Goal: Transaction & Acquisition: Purchase product/service

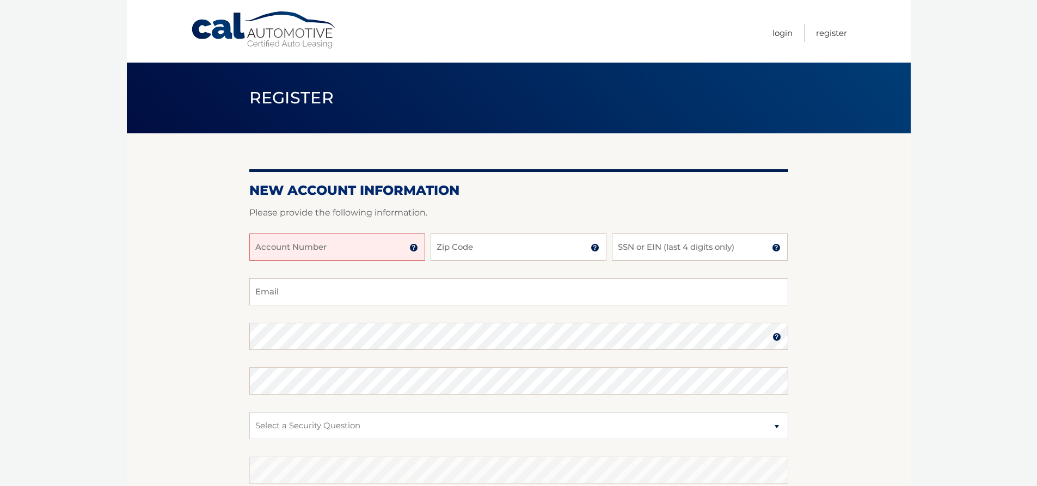
click at [271, 255] on input "Account Number" at bounding box center [337, 247] width 176 height 27
type input "44456003502"
click at [513, 246] on input "Zip Code" at bounding box center [519, 247] width 176 height 27
type input "14622"
click at [669, 245] on input "SSN or EIN (last 4 digits only)" at bounding box center [700, 247] width 176 height 27
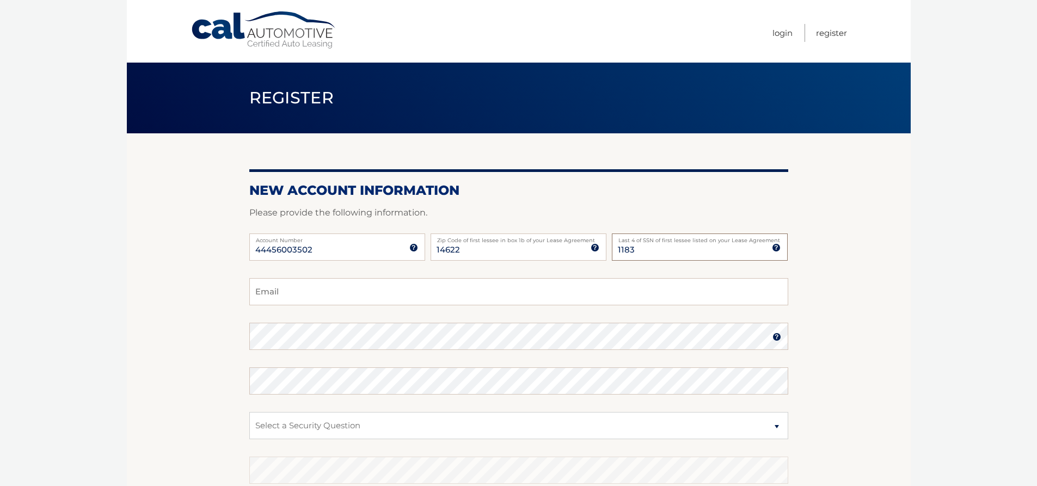
type input "1183"
click at [320, 294] on input "Email" at bounding box center [518, 291] width 539 height 27
type input "kdburns@frontiernet.net"
click at [773, 335] on img at bounding box center [777, 337] width 9 height 9
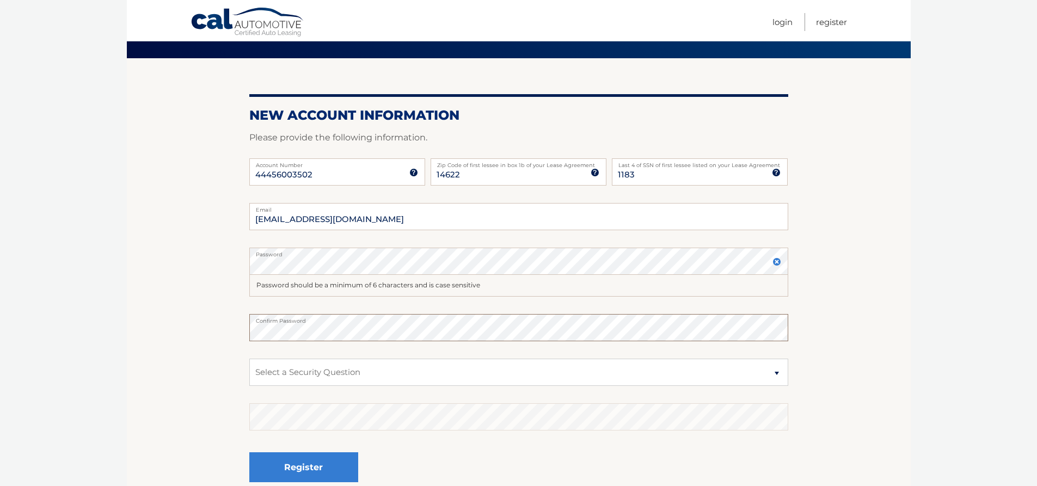
scroll to position [109, 0]
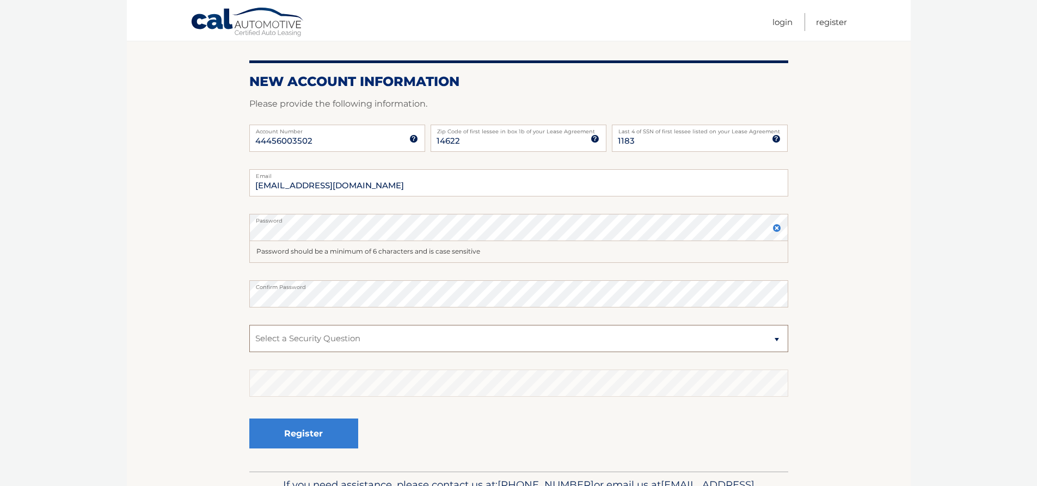
click at [778, 340] on select "Select a Security Question What was the name of your elementary school? What is…" at bounding box center [518, 338] width 539 height 27
select select "3"
click at [249, 325] on select "Select a Security Question What was the name of your elementary school? What is…" at bounding box center [518, 338] width 539 height 27
click at [289, 441] on button "Register" at bounding box center [303, 434] width 109 height 30
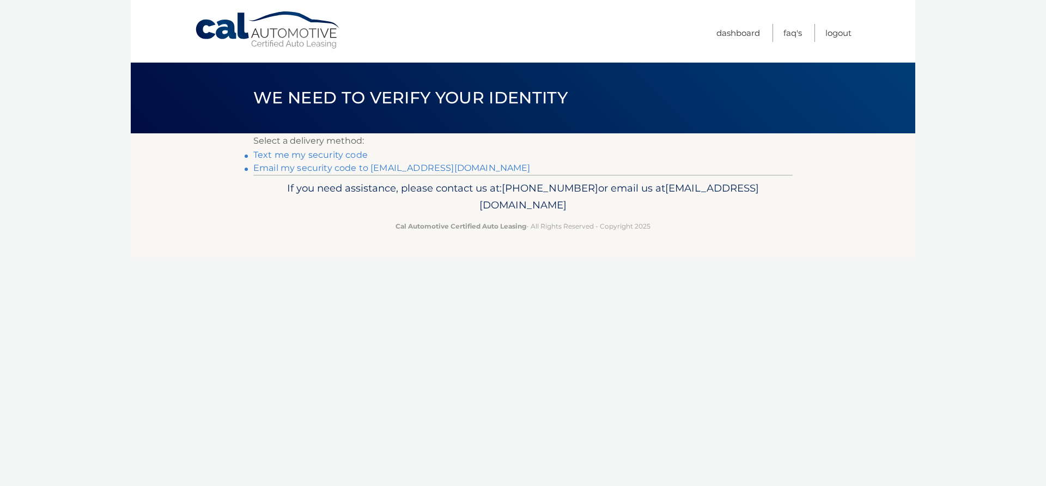
click at [297, 156] on link "Text me my security code" at bounding box center [310, 155] width 114 height 10
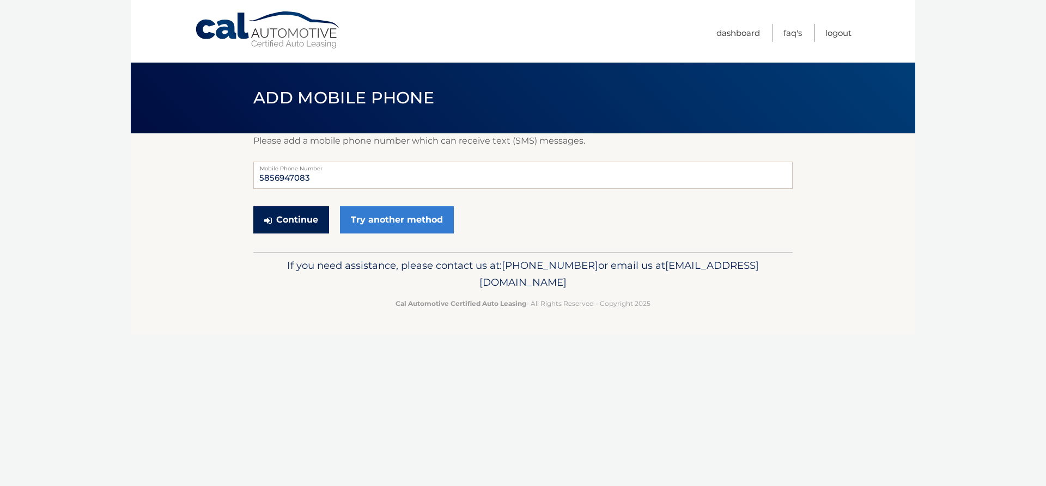
click at [297, 221] on button "Continue" at bounding box center [291, 219] width 76 height 27
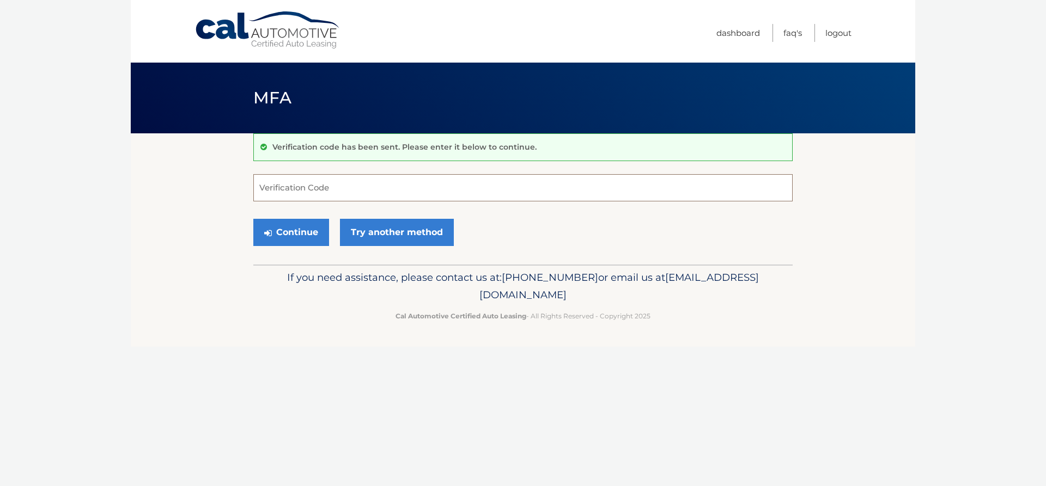
click at [364, 192] on input "Verification Code" at bounding box center [522, 187] width 539 height 27
type input "002828"
click at [288, 234] on button "Continue" at bounding box center [291, 232] width 76 height 27
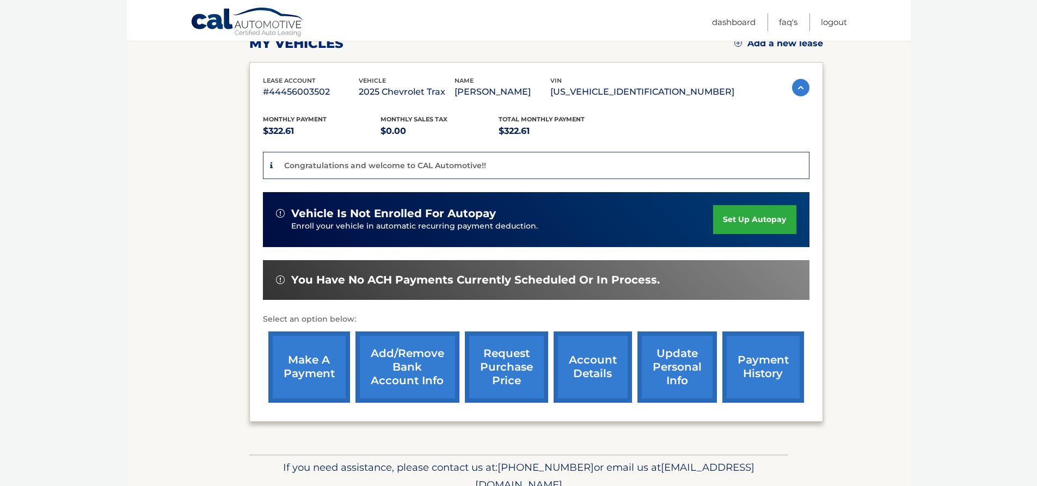
scroll to position [215, 0]
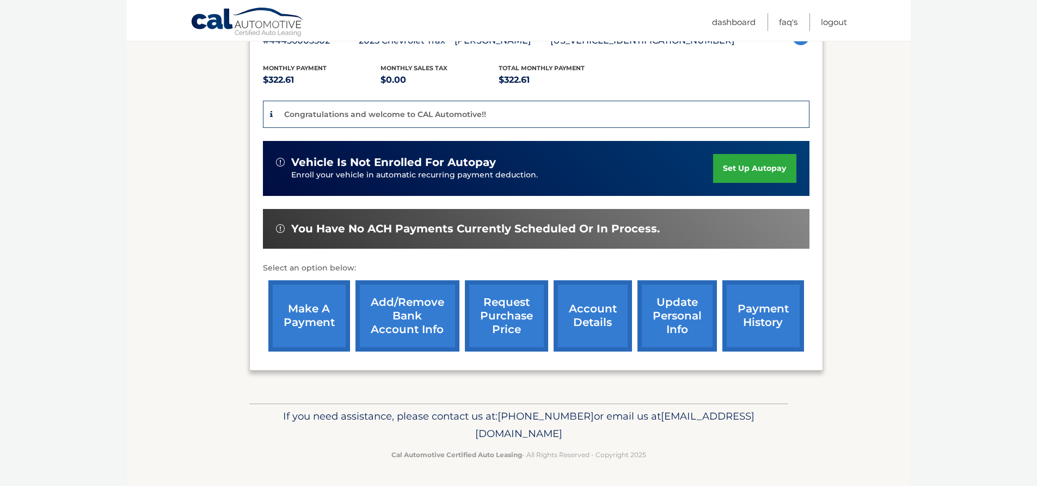
click at [309, 308] on link "make a payment" at bounding box center [309, 315] width 82 height 71
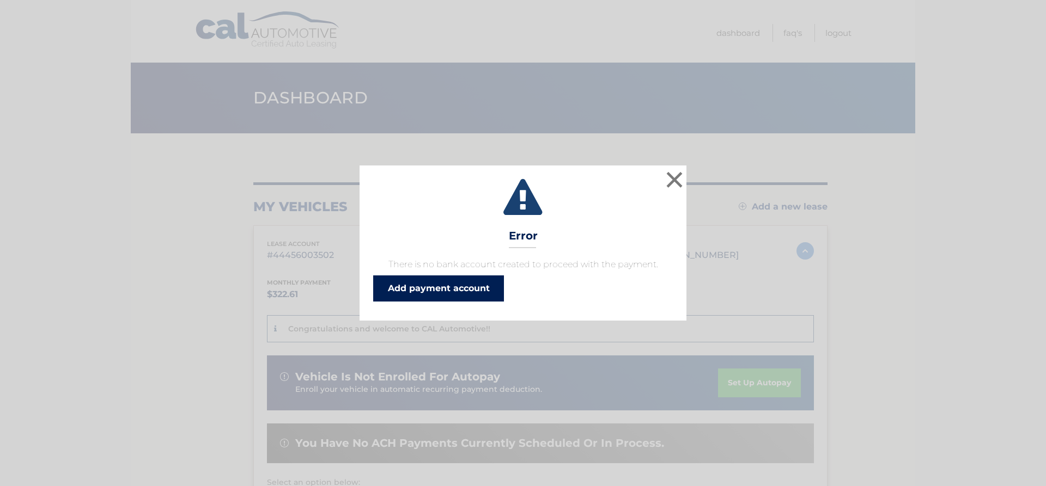
click at [459, 289] on link "Add payment account" at bounding box center [438, 289] width 131 height 26
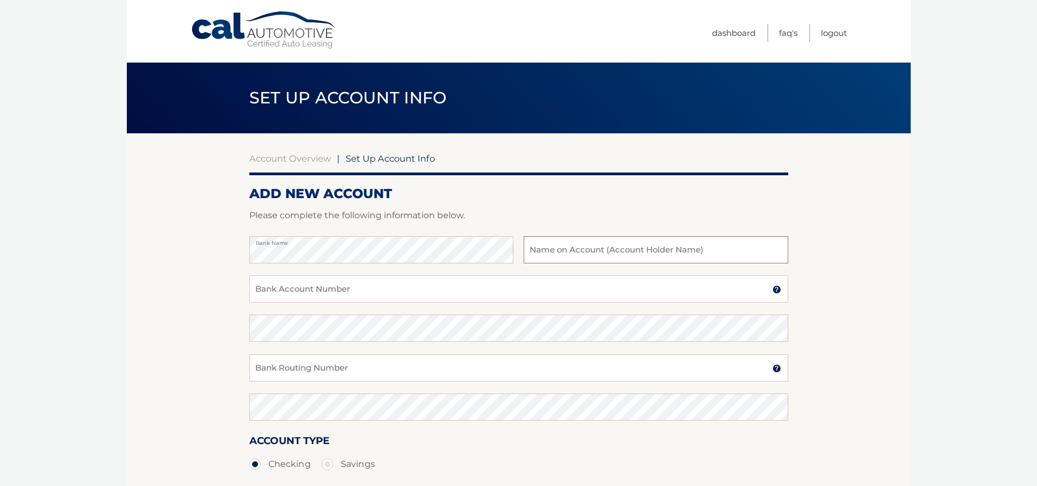
click at [556, 251] on input "text" at bounding box center [656, 249] width 264 height 27
type input "[PERSON_NAME]"
click at [268, 294] on input "Bank Account Number" at bounding box center [518, 289] width 539 height 27
type input "4008440274"
click at [268, 377] on input "Bank Routing Number" at bounding box center [518, 368] width 539 height 27
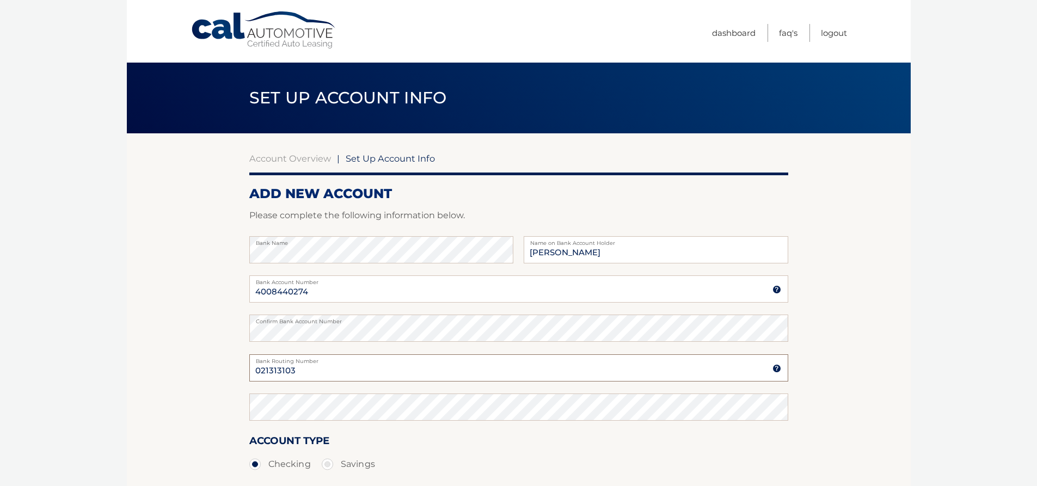
type input "021313103"
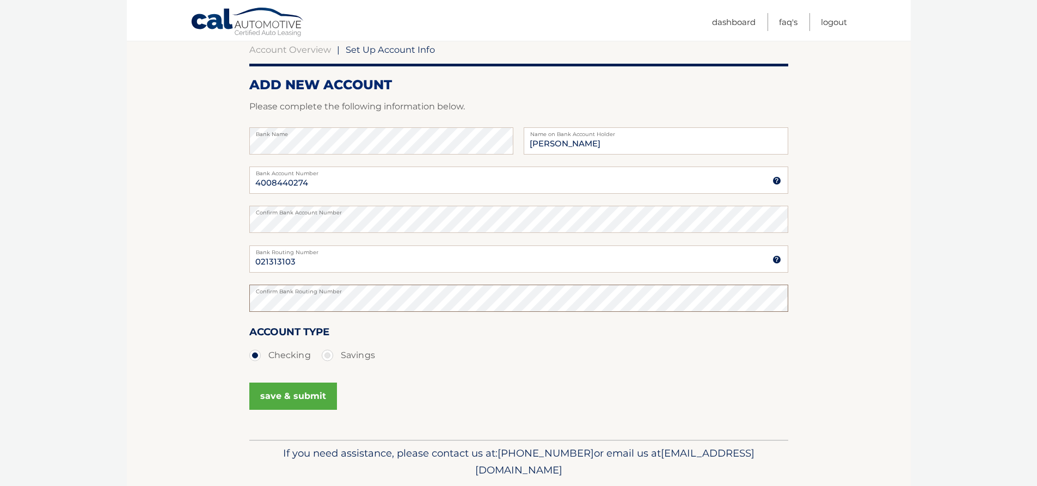
scroll to position [145, 0]
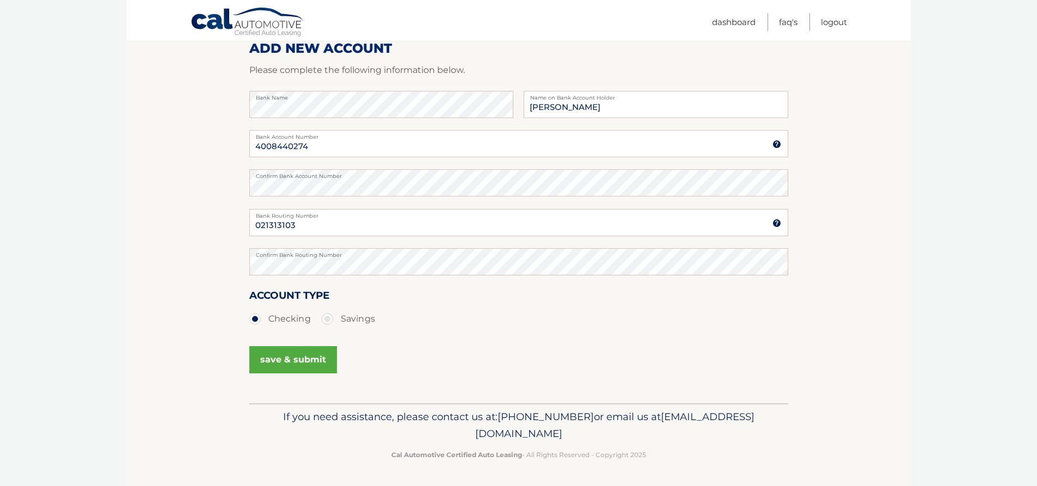
click at [285, 355] on button "save & submit" at bounding box center [293, 359] width 88 height 27
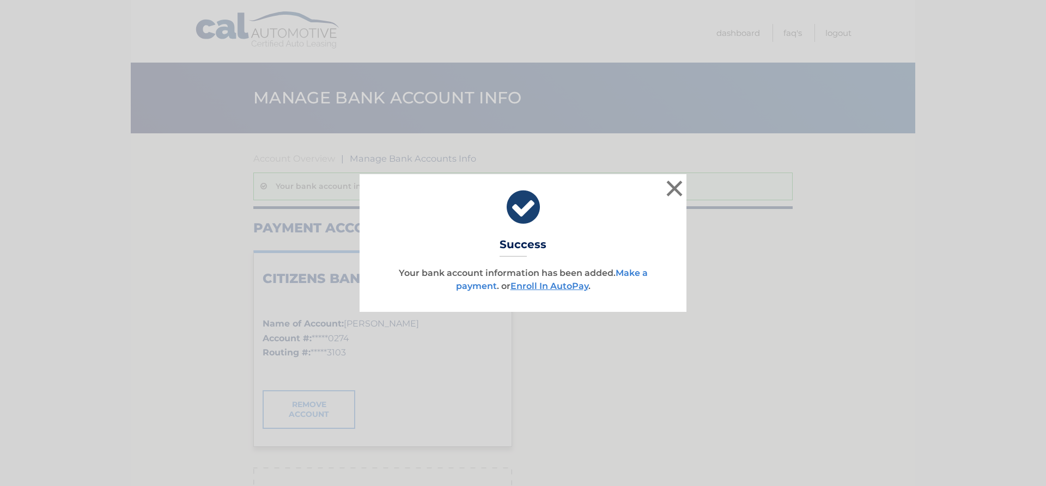
click at [633, 271] on link "Make a payment" at bounding box center [552, 279] width 192 height 23
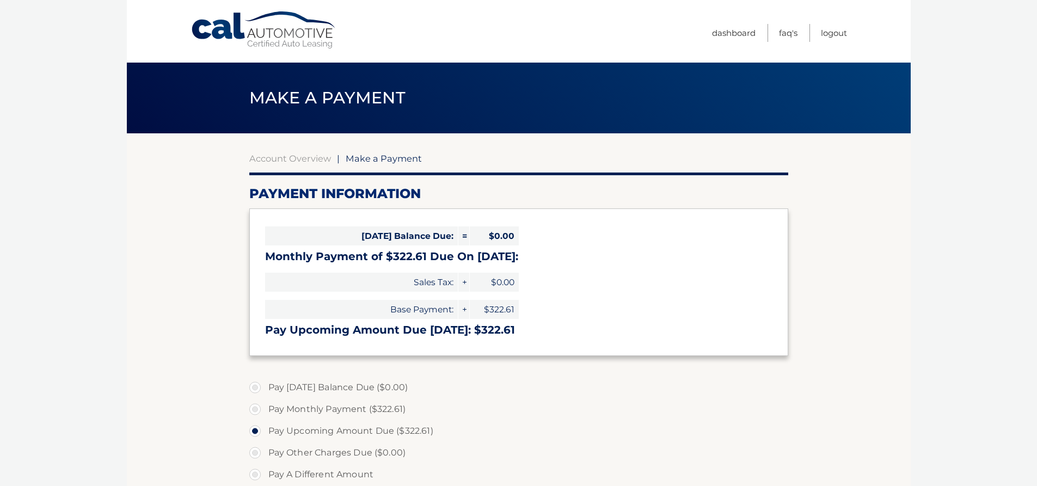
select select "ZDUyZTRkZTYtZWVlMy00Njk4LTkxZjQtOTVjNDY1ZTRjM2Q3"
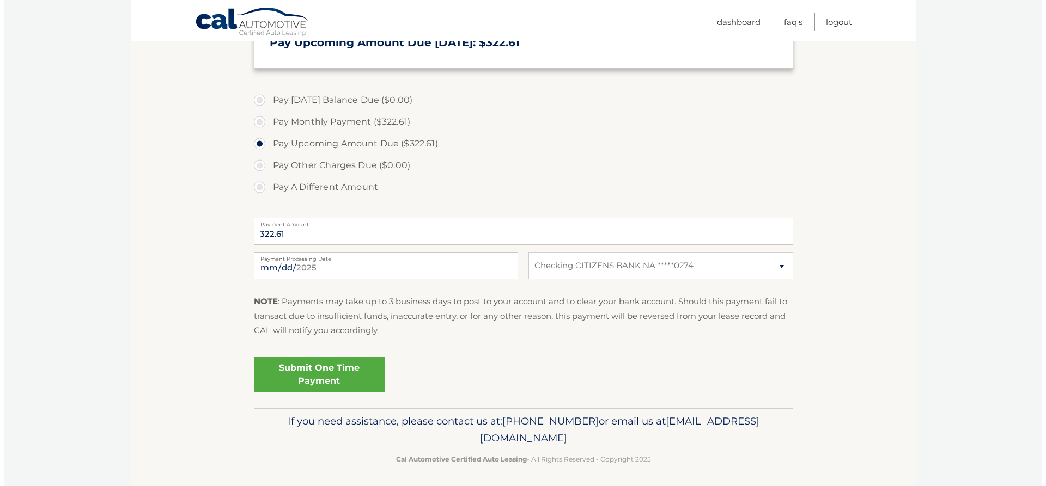
scroll to position [292, 0]
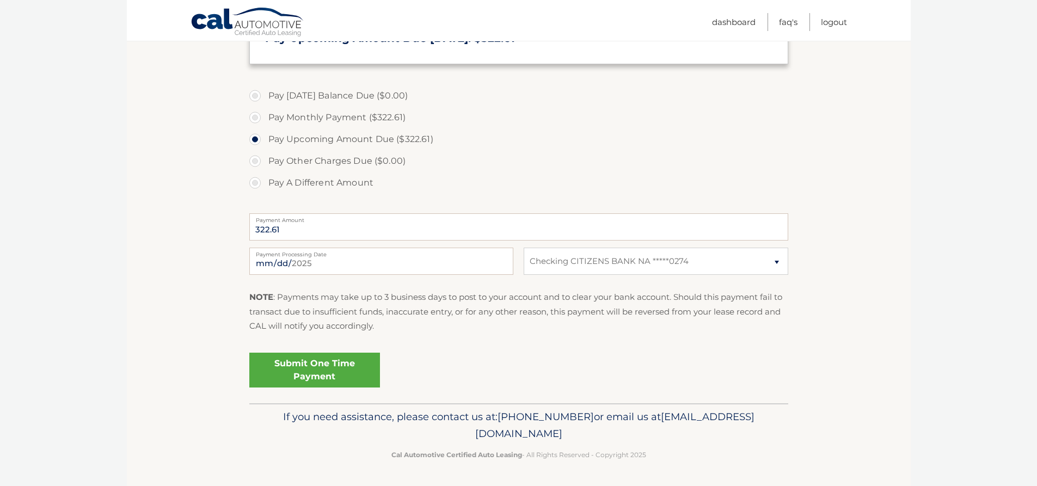
click at [301, 364] on link "Submit One Time Payment" at bounding box center [314, 370] width 131 height 35
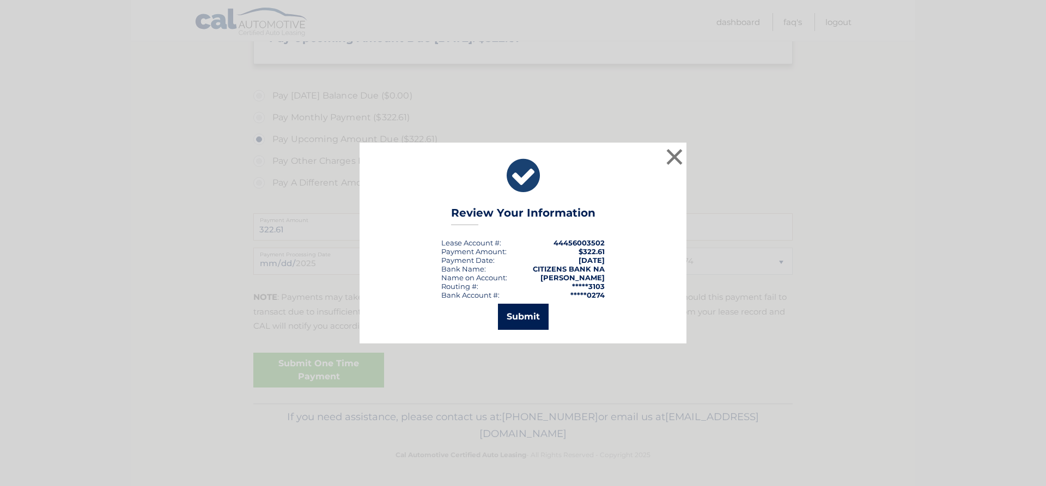
click at [518, 321] on button "Submit" at bounding box center [523, 317] width 51 height 26
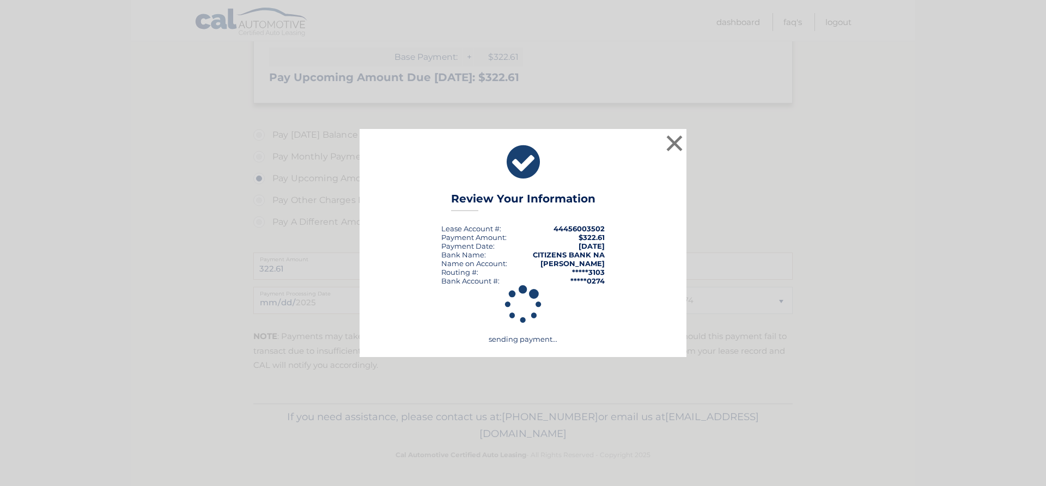
scroll to position [253, 0]
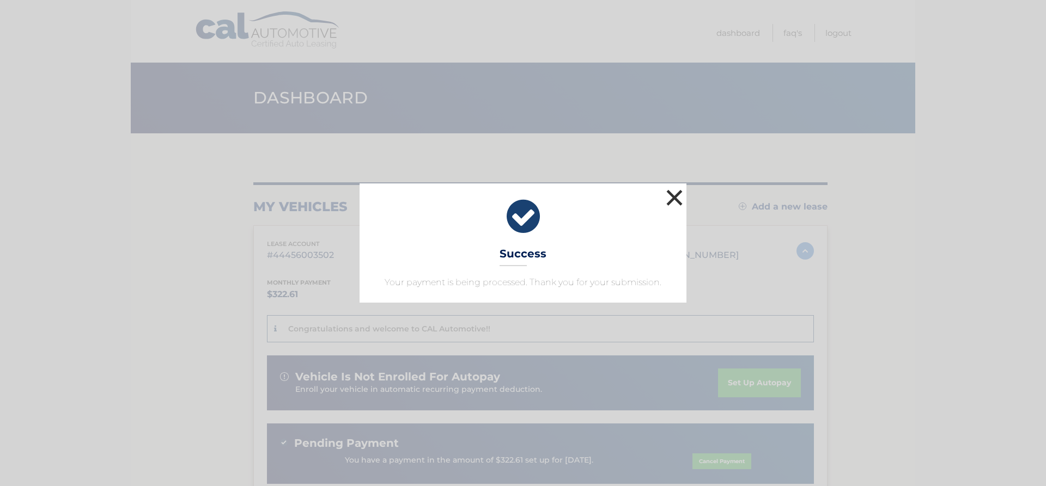
click at [675, 194] on button "×" at bounding box center [674, 198] width 22 height 22
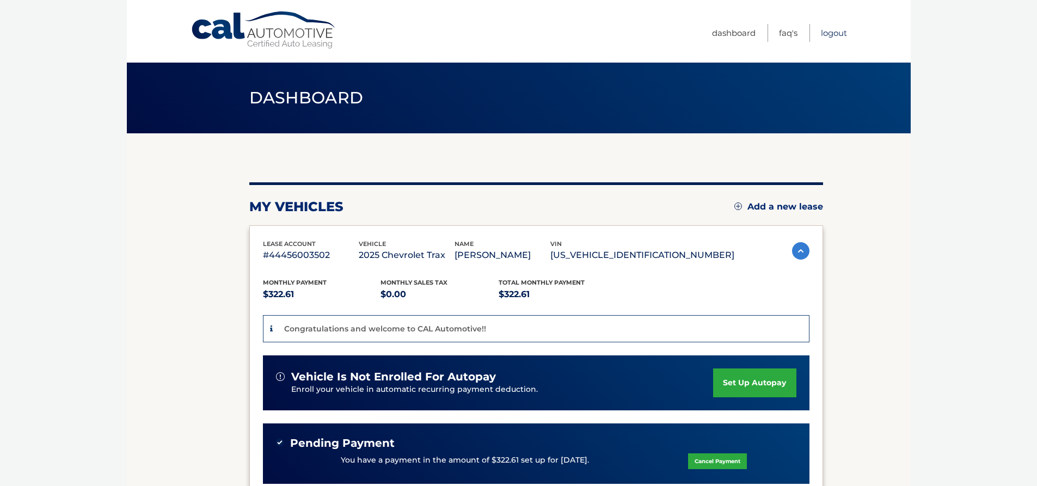
click at [838, 33] on link "Logout" at bounding box center [834, 33] width 26 height 18
